Goal: Information Seeking & Learning: Learn about a topic

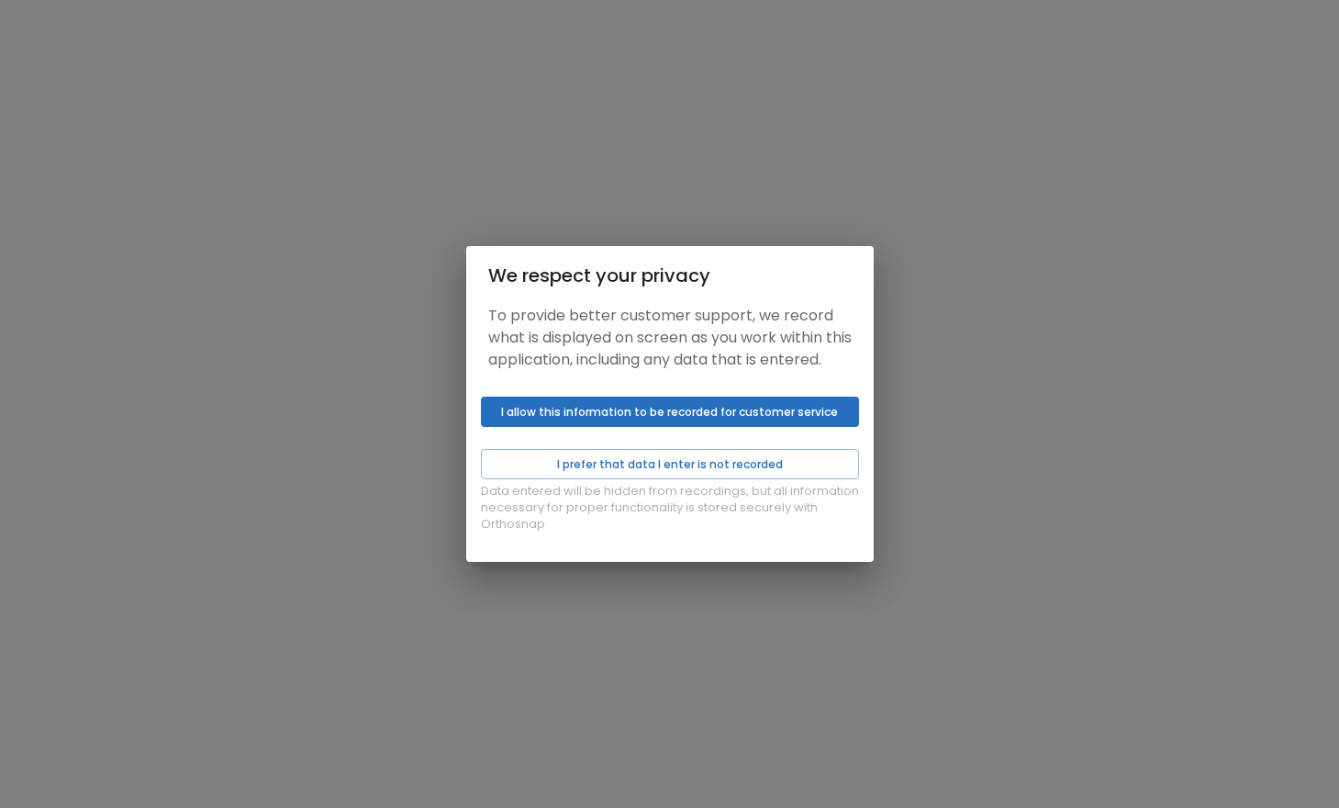
click at [733, 454] on div "Data entered will be hidden from recordings, but all information necessary for …" at bounding box center [670, 475] width 408 height 173
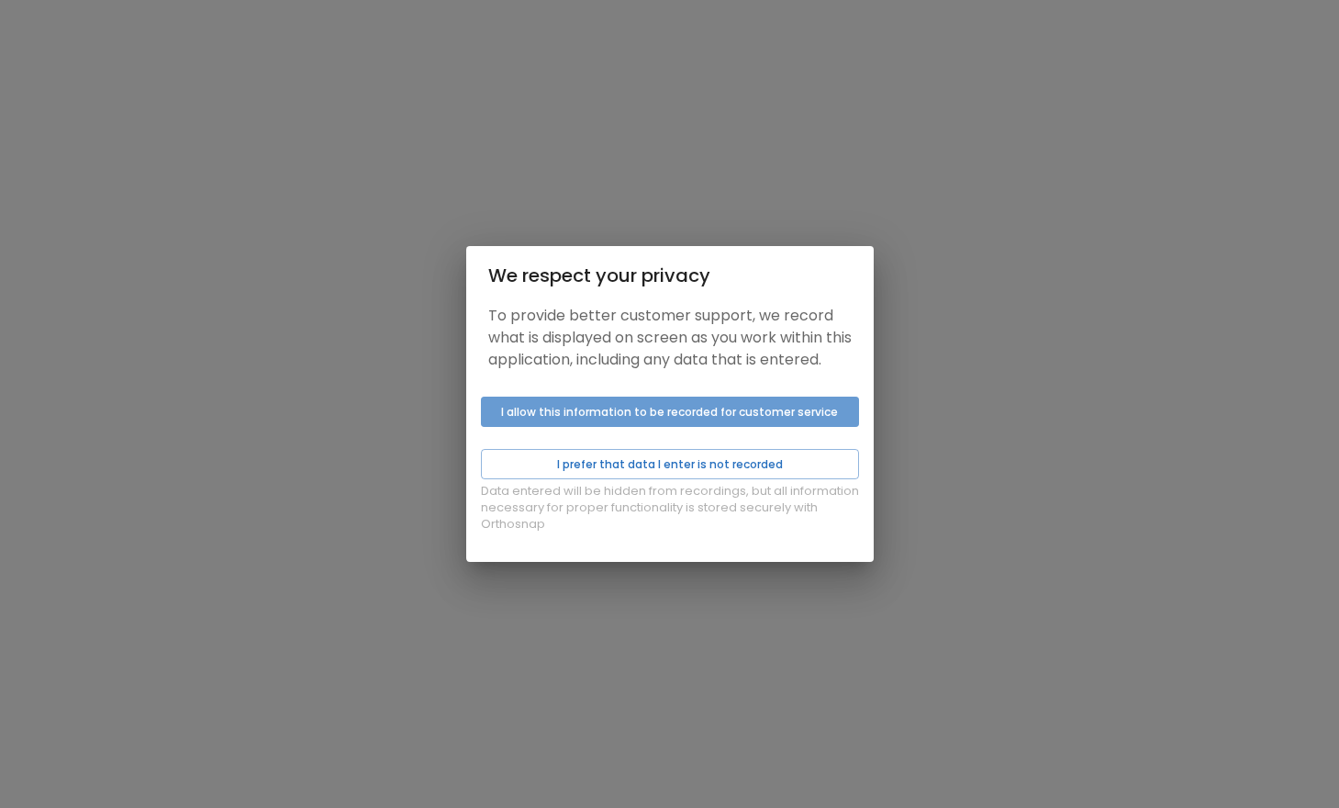
click at [710, 427] on button "I allow this information to be recorded for customer service" at bounding box center [670, 412] width 378 height 30
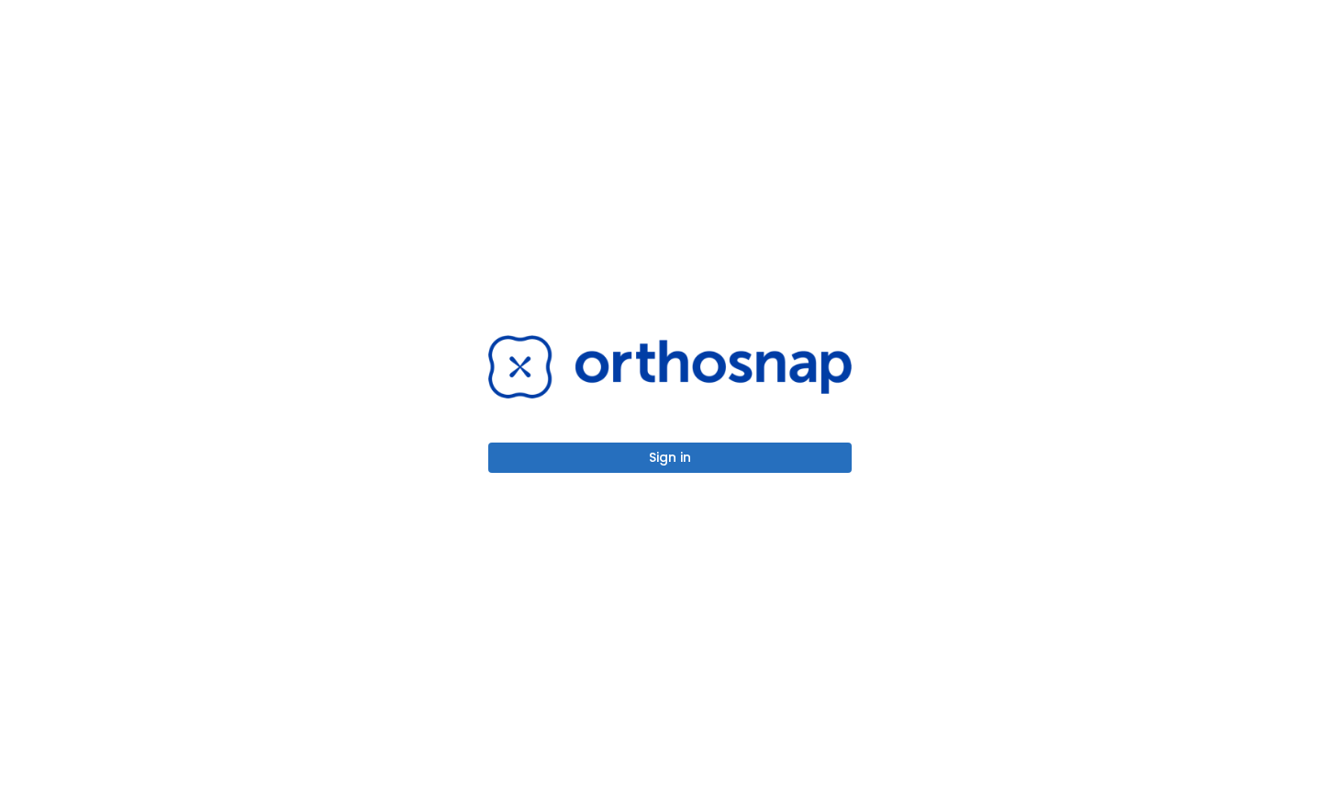
click at [688, 453] on button "Sign in" at bounding box center [670, 457] width 364 height 30
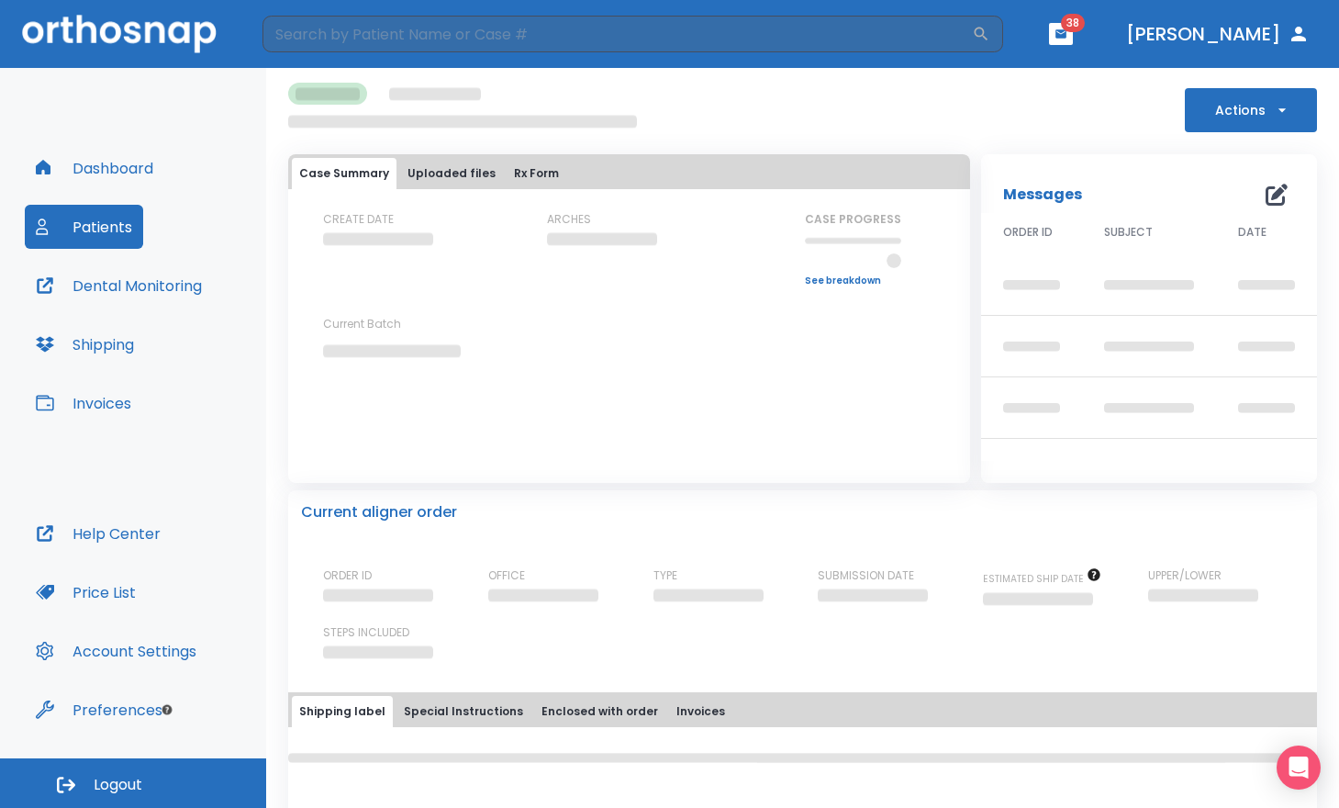
click at [123, 233] on button "Patients" at bounding box center [84, 227] width 118 height 44
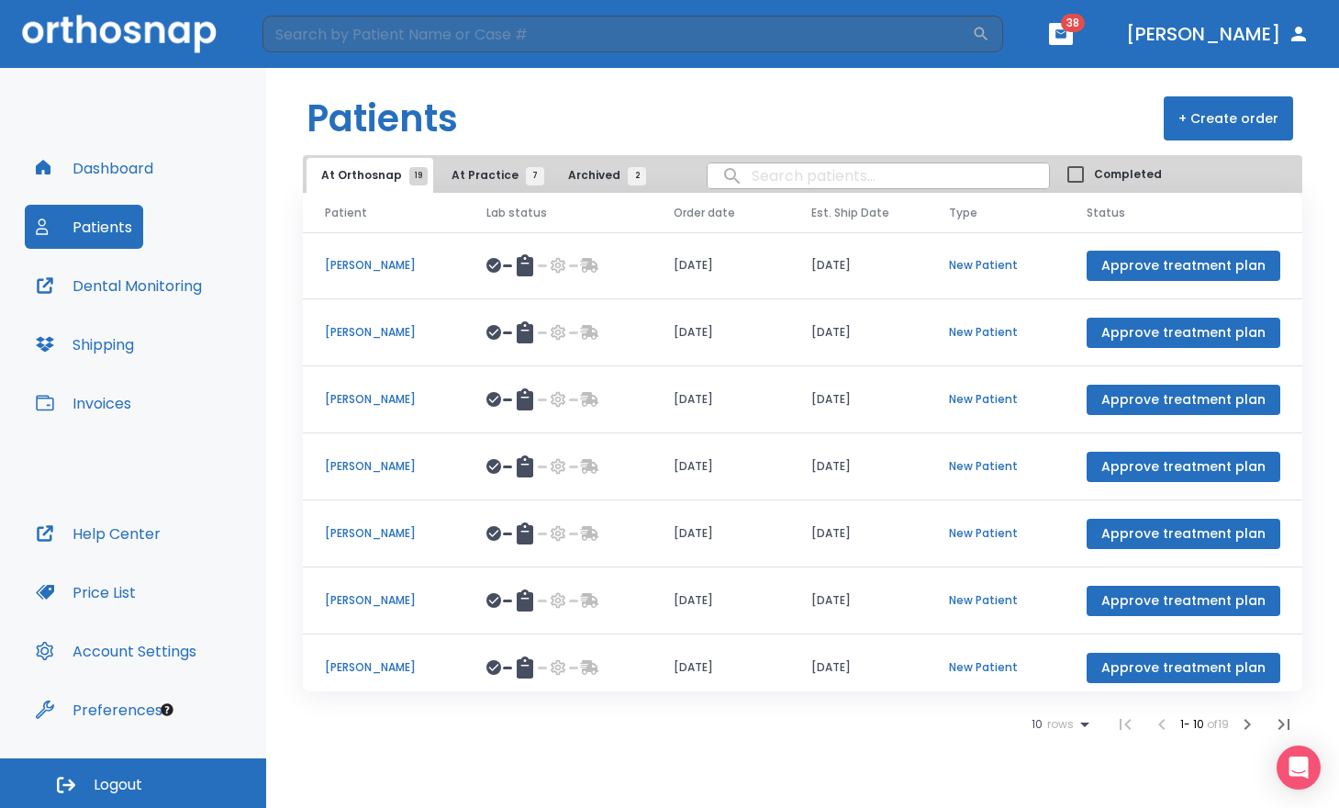
click at [345, 460] on p "[PERSON_NAME]" at bounding box center [383, 466] width 117 height 17
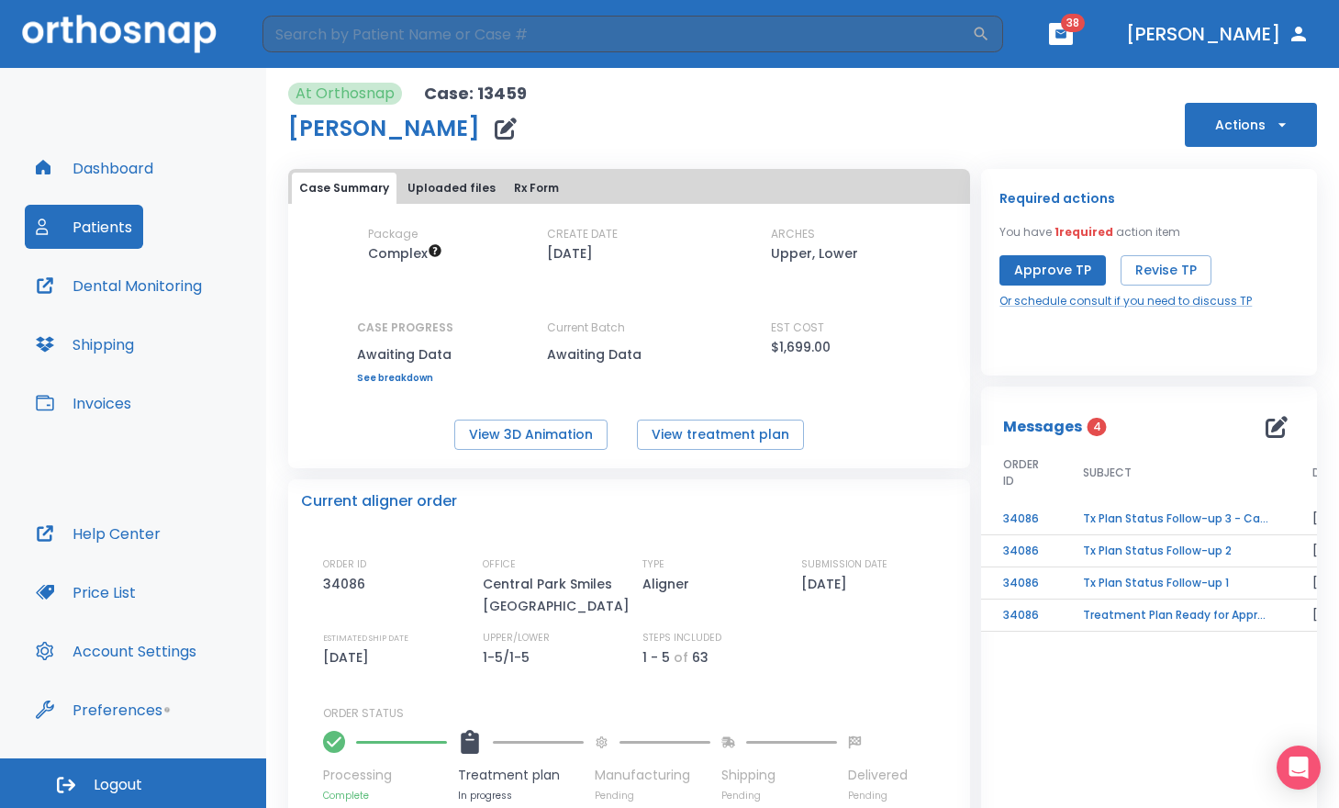
click at [563, 444] on button "View 3D Animation" at bounding box center [530, 435] width 153 height 30
click at [113, 218] on button "Patients" at bounding box center [84, 227] width 118 height 44
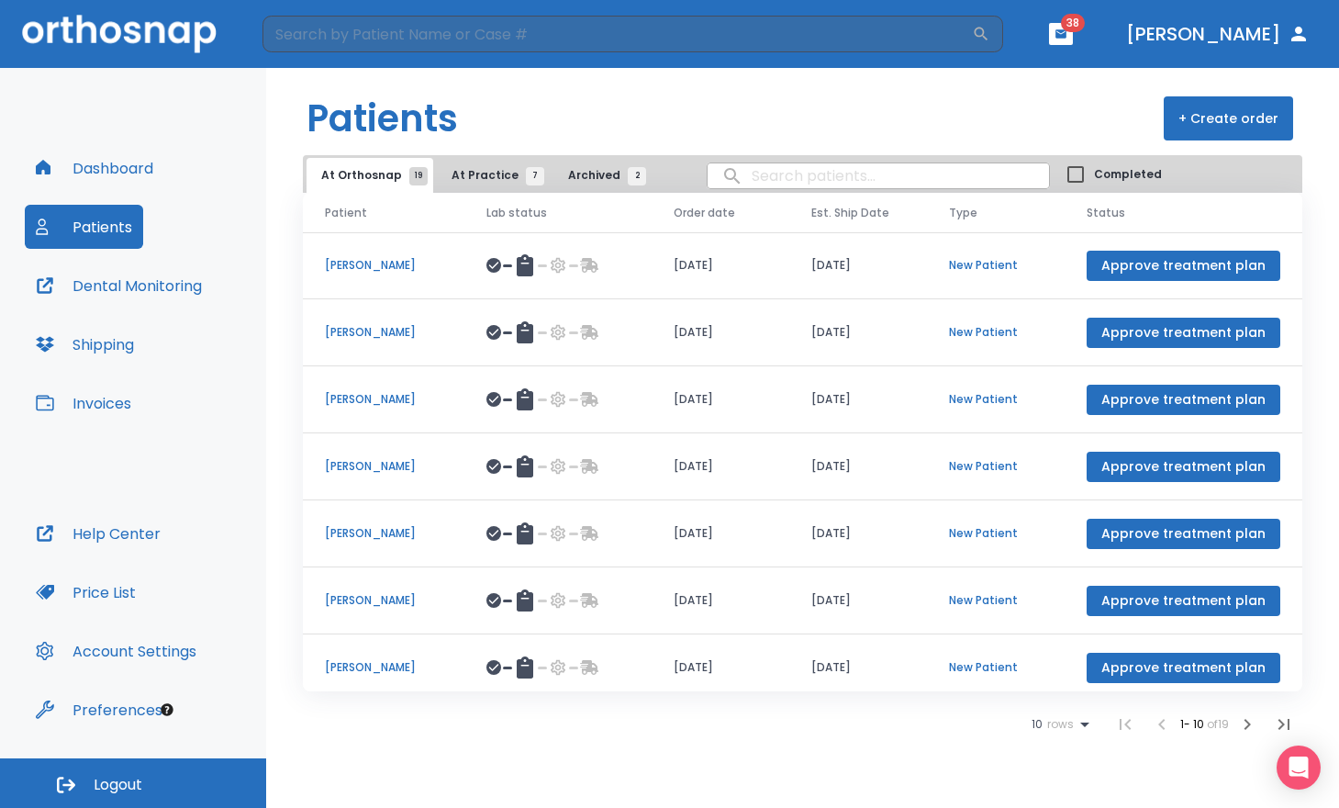
click at [1249, 719] on icon "button" at bounding box center [1247, 724] width 22 height 22
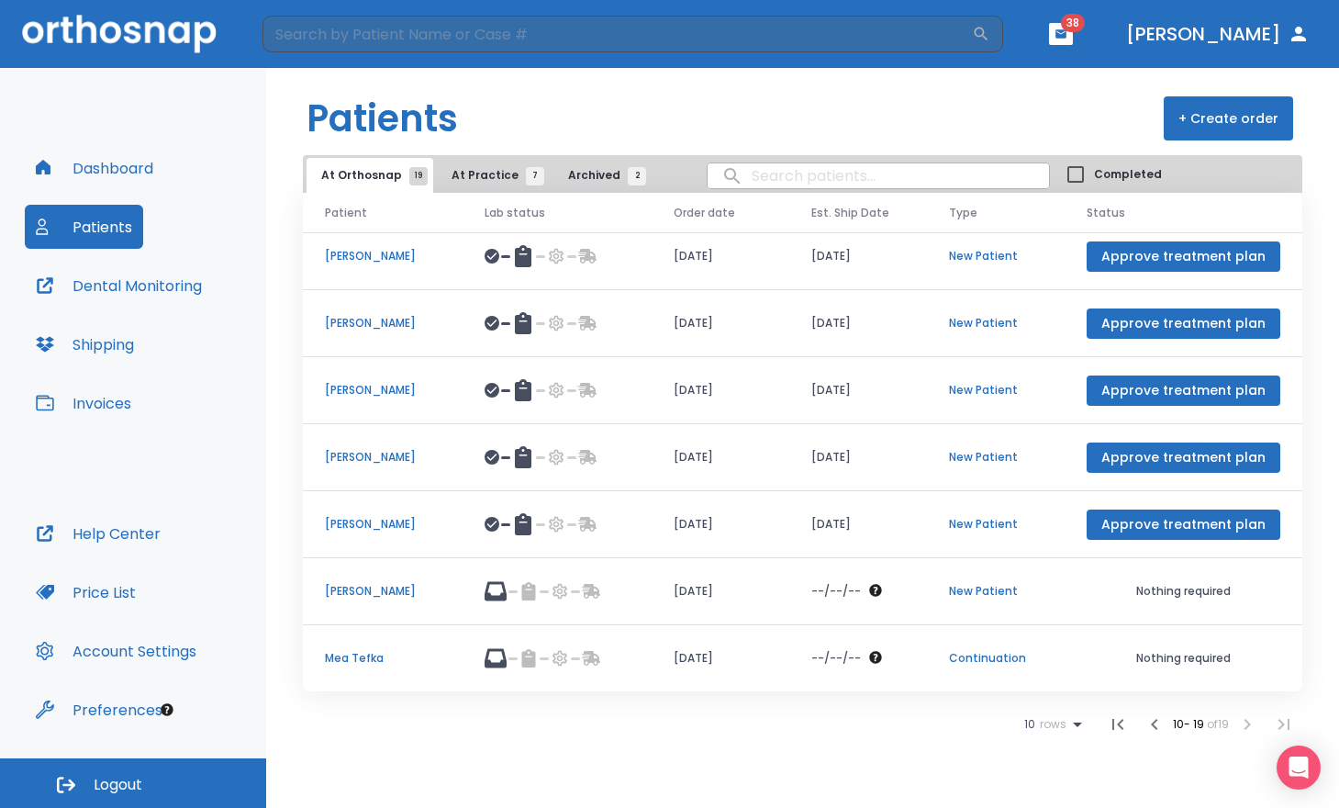
scroll to position [145, 0]
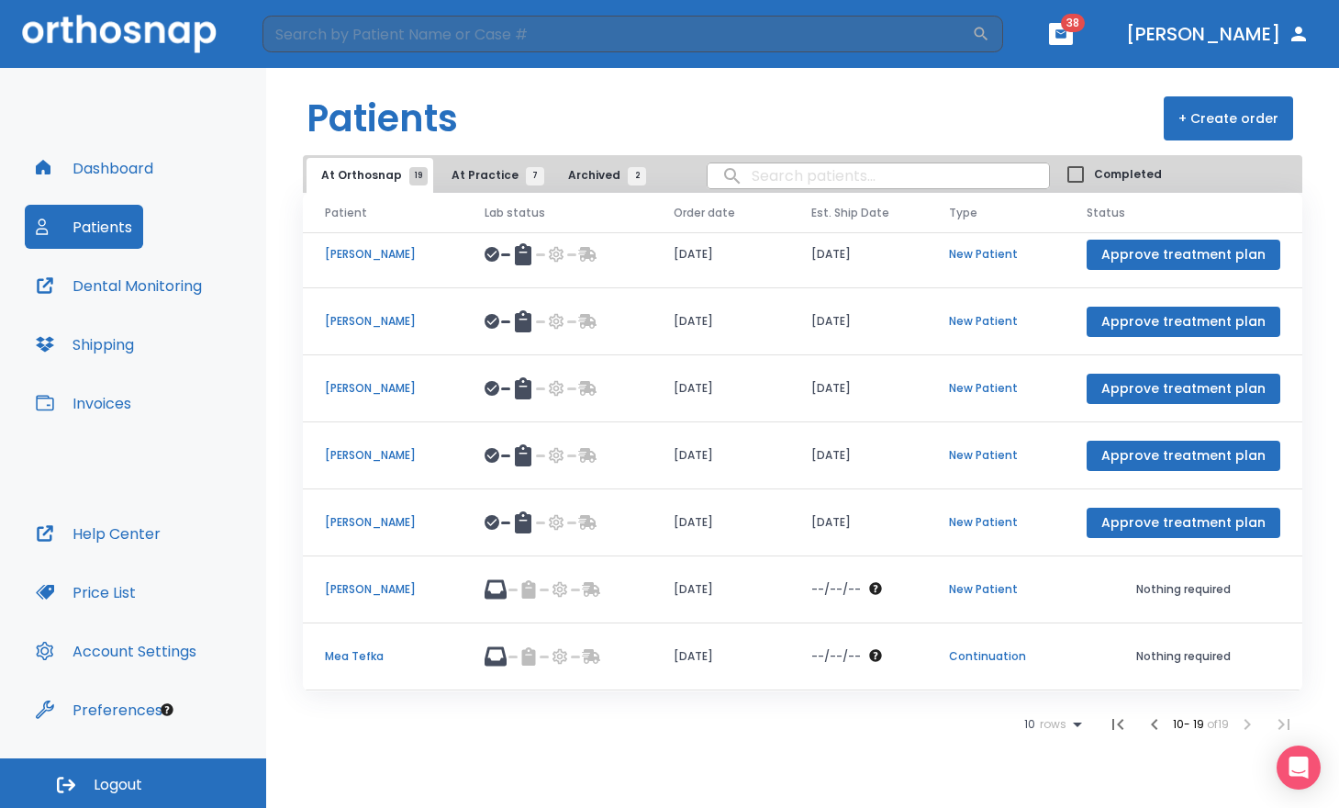
click at [365, 649] on p "Mea Tefka" at bounding box center [383, 656] width 116 height 17
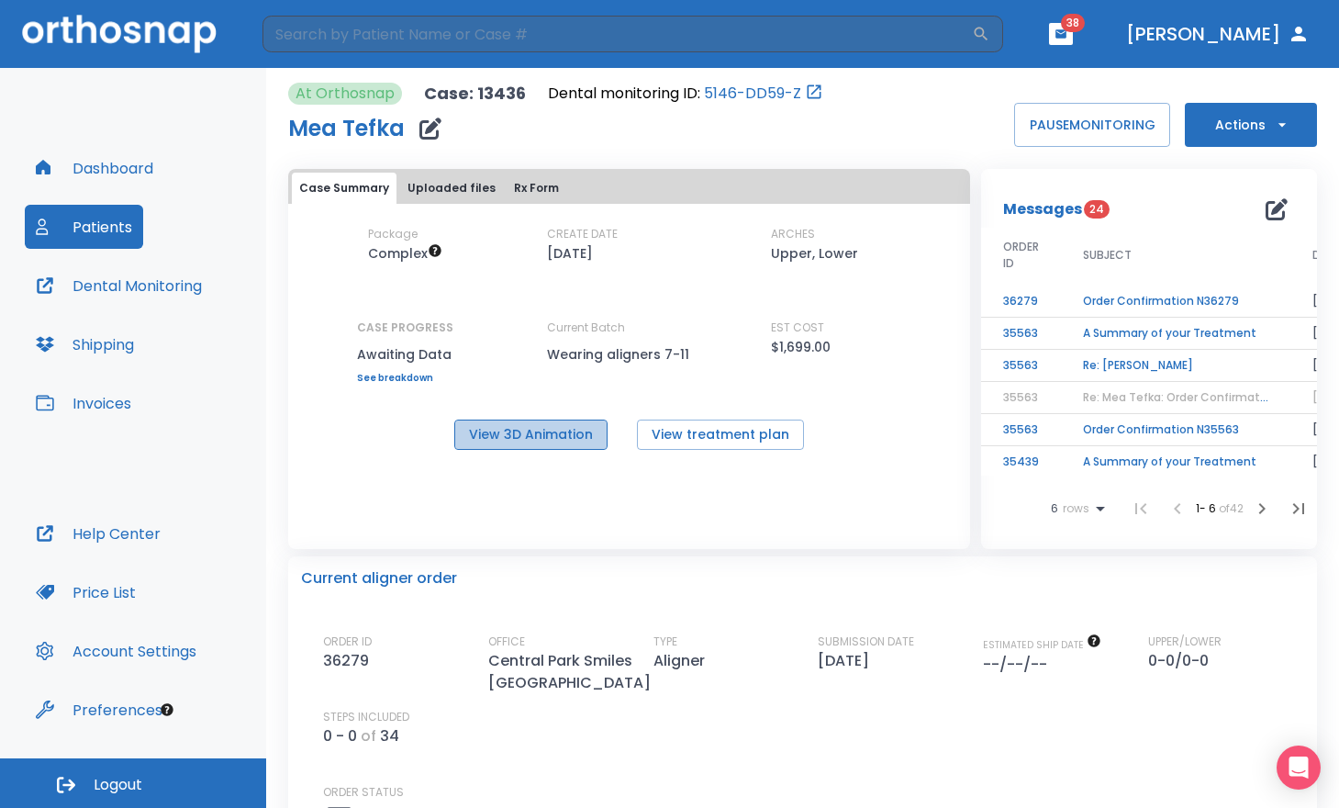
click at [556, 434] on button "View 3D Animation" at bounding box center [530, 435] width 153 height 30
